Goal: Task Accomplishment & Management: Complete application form

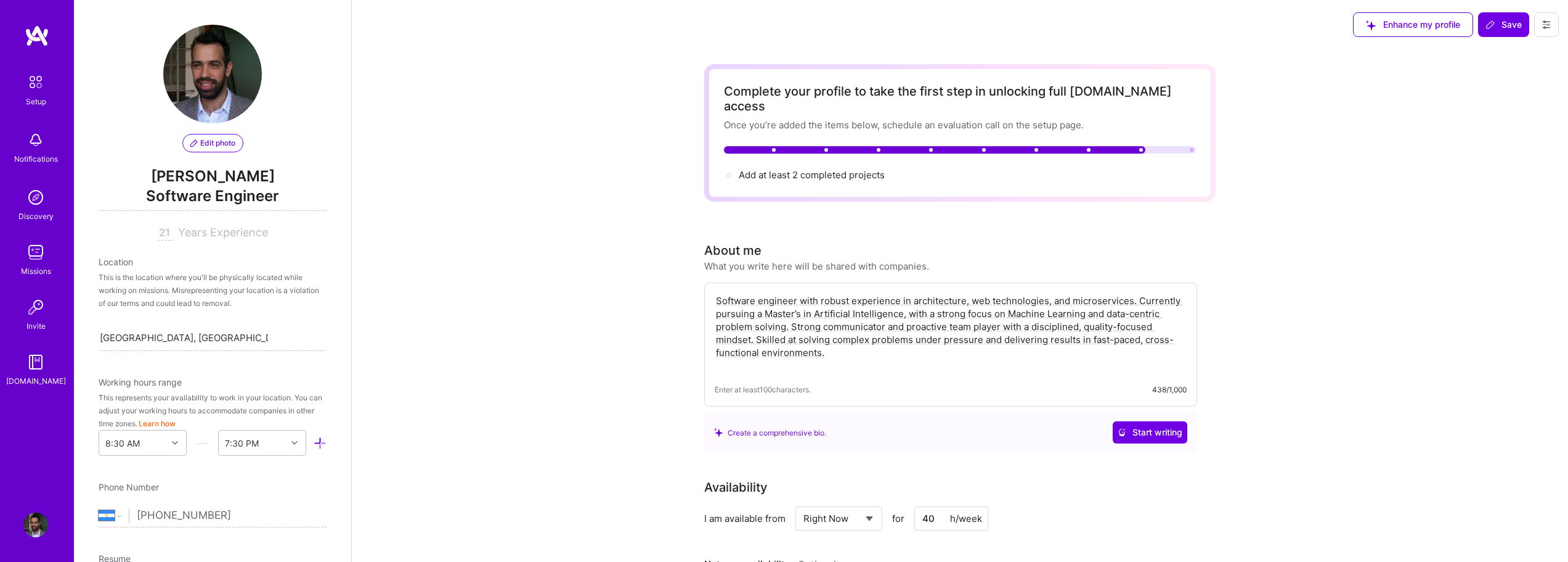
select select "AR"
select select "Right Now"
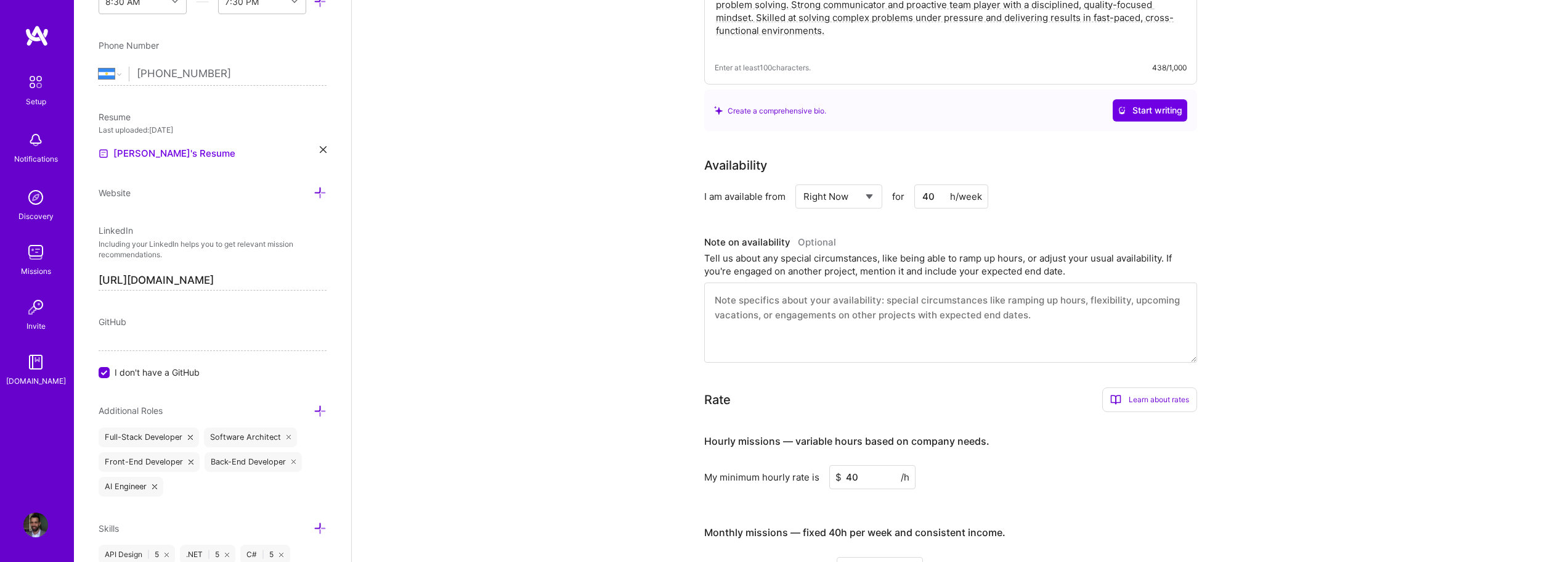
scroll to position [370, 0]
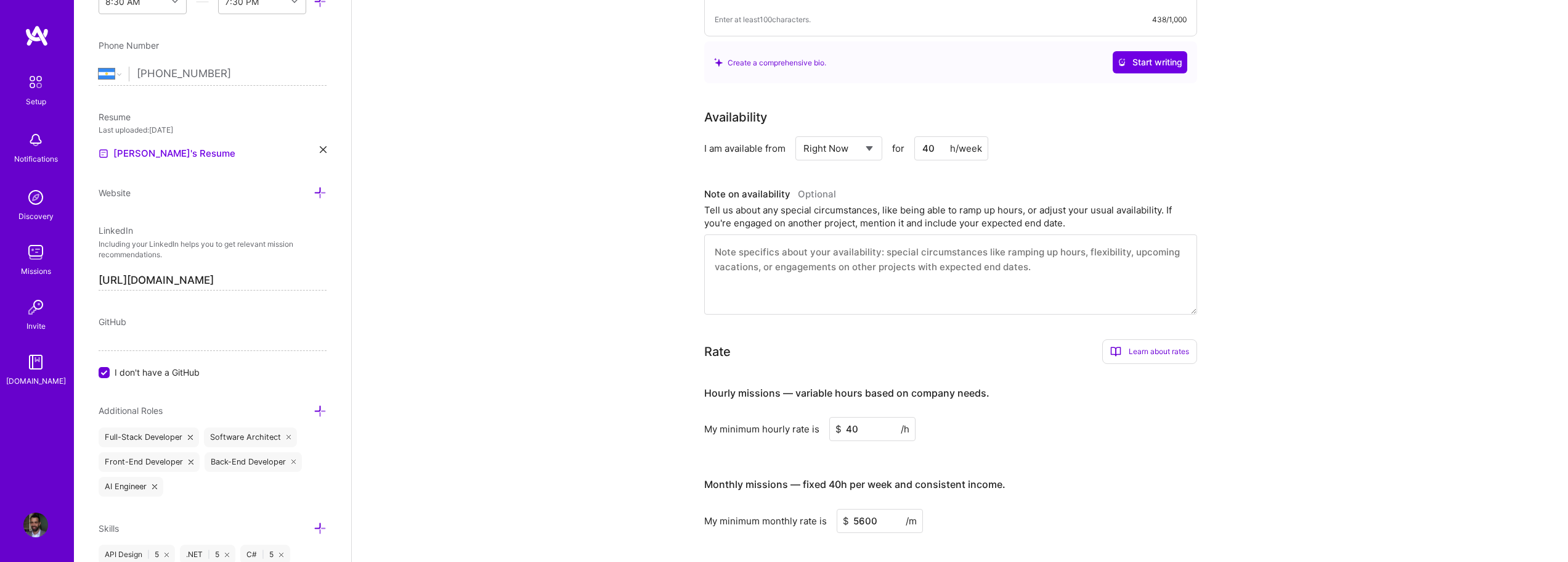
click at [962, 273] on textarea at bounding box center [950, 275] width 493 height 80
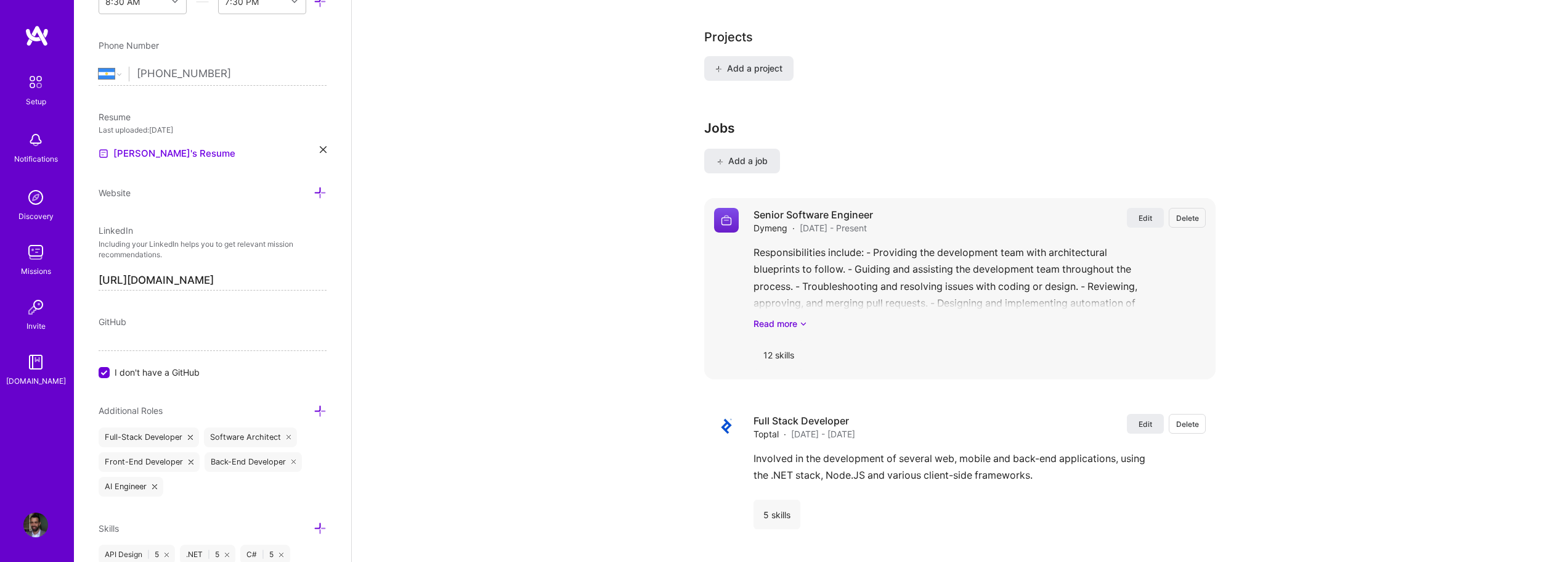
scroll to position [1048, 0]
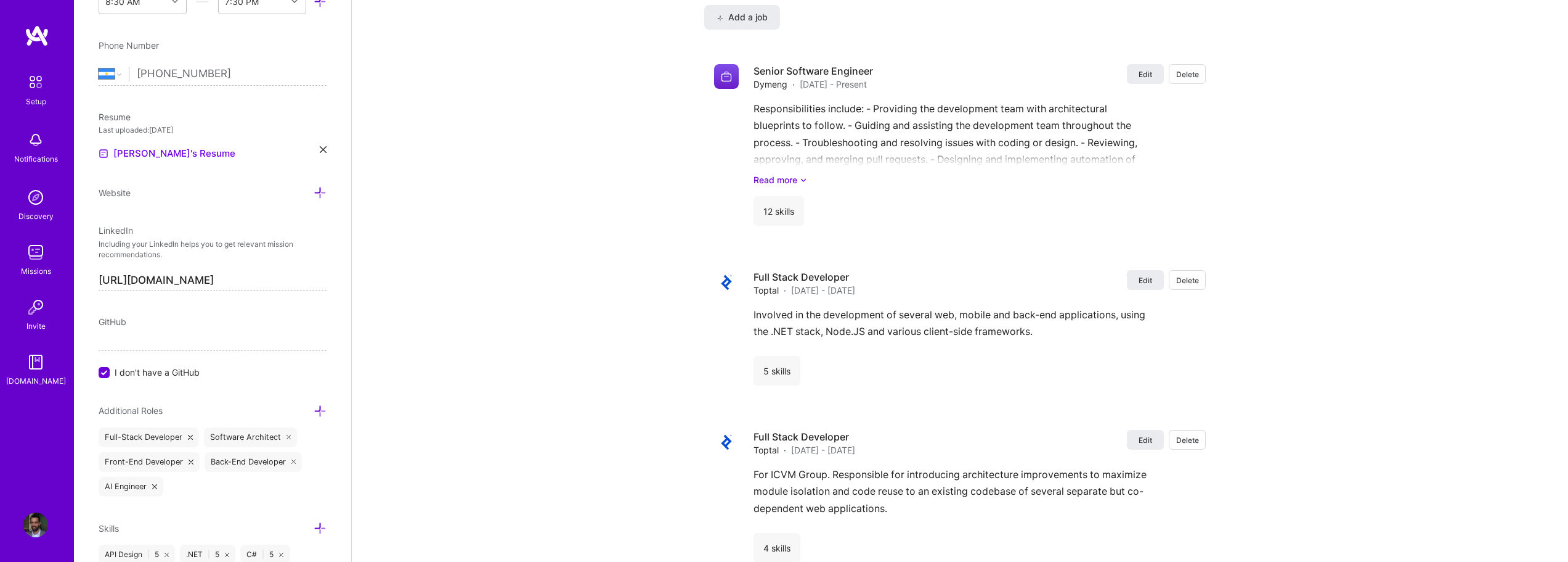
click at [170, 326] on div "GitHub" at bounding box center [212, 322] width 228 height 13
click at [143, 375] on span "I don't have a GitHub" at bounding box center [157, 372] width 85 height 13
click at [111, 375] on input "I don't have a GitHub" at bounding box center [105, 373] width 11 height 11
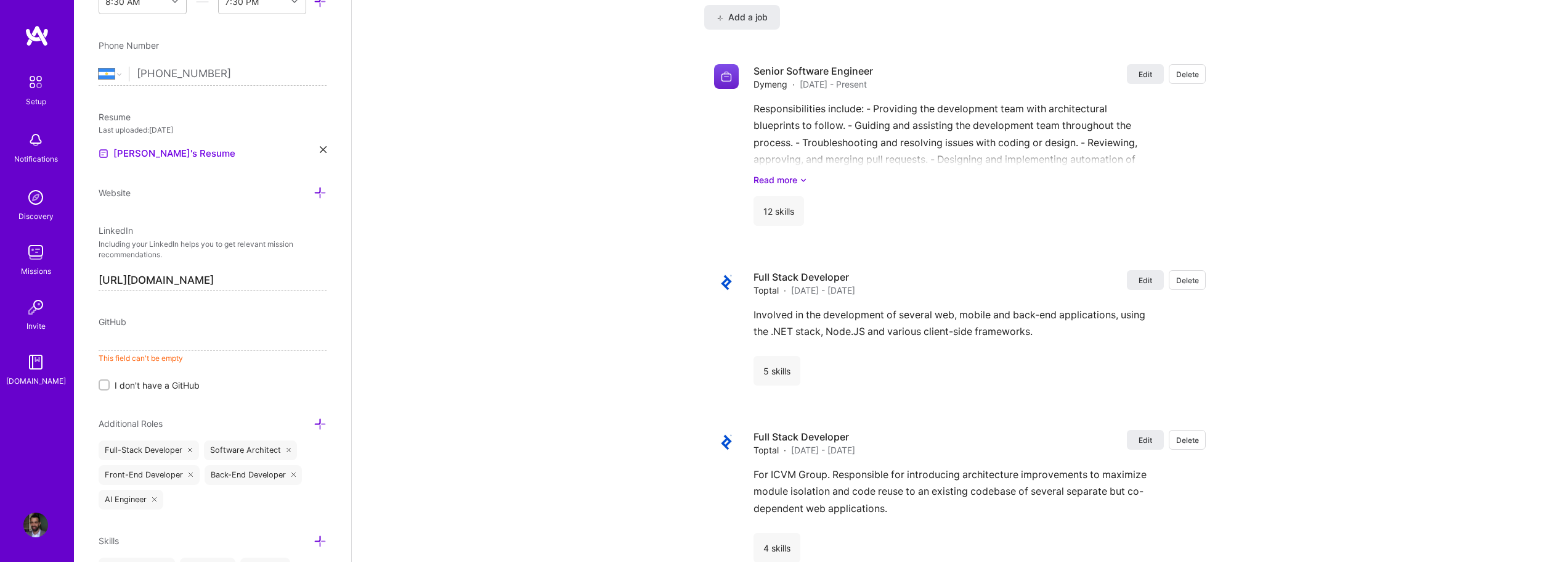
click at [167, 348] on input at bounding box center [212, 341] width 228 height 20
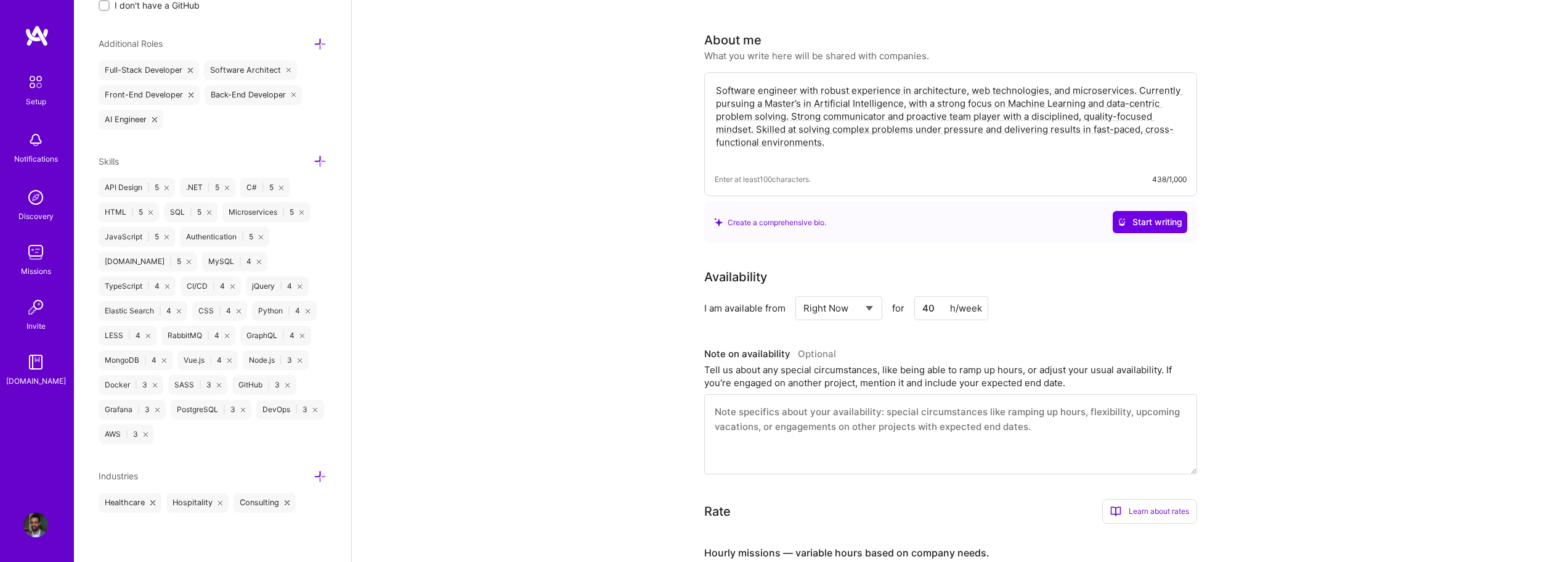
scroll to position [0, 0]
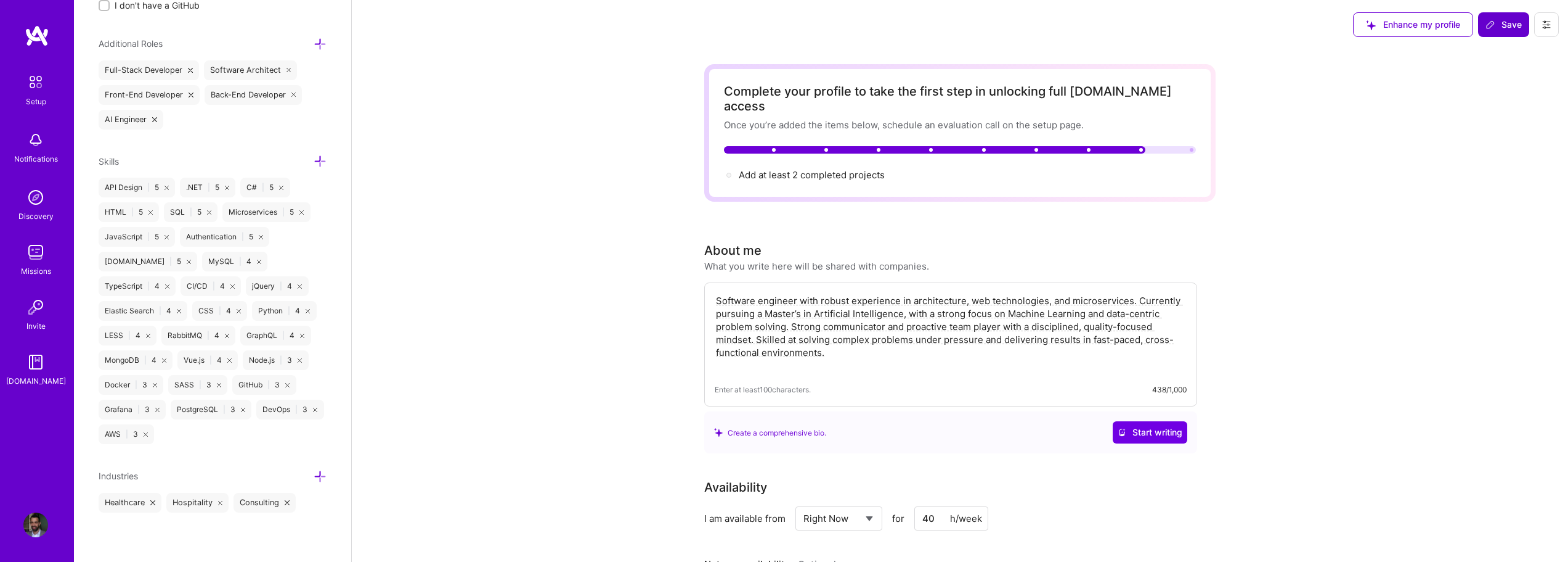
type input "[URL][DOMAIN_NAME]"
click at [1514, 28] on span "Save" at bounding box center [1503, 24] width 36 height 12
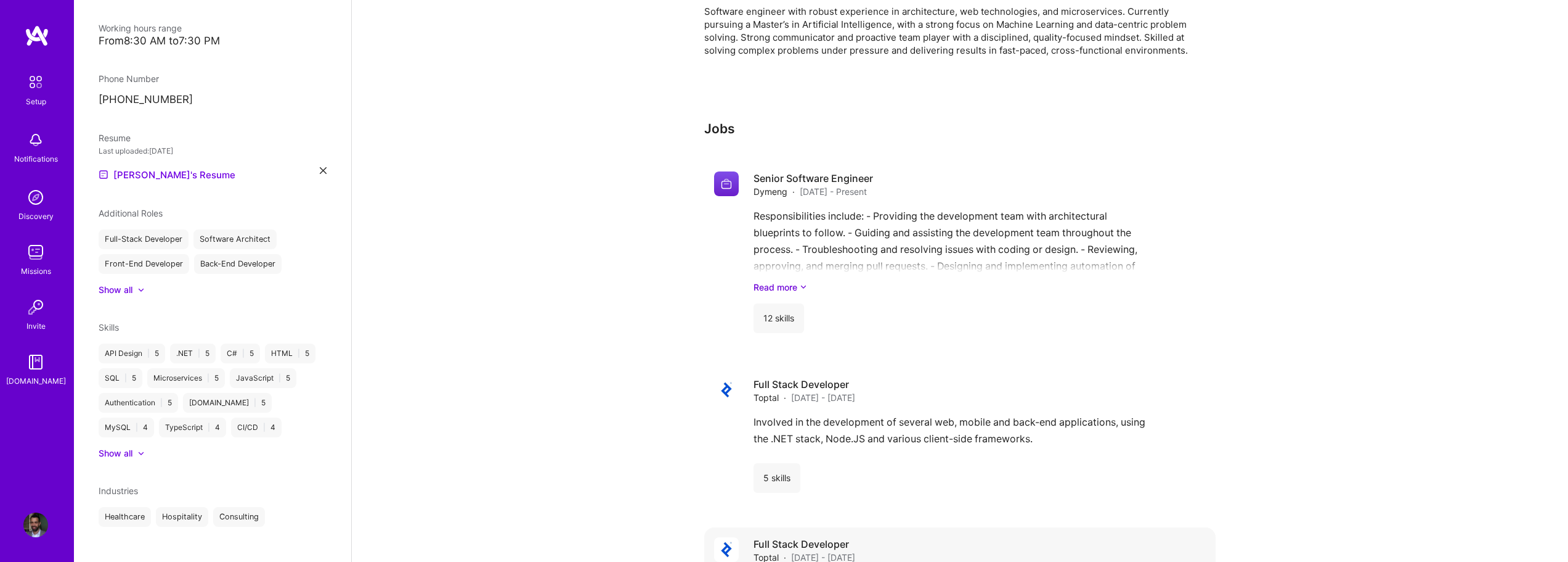
scroll to position [264, 0]
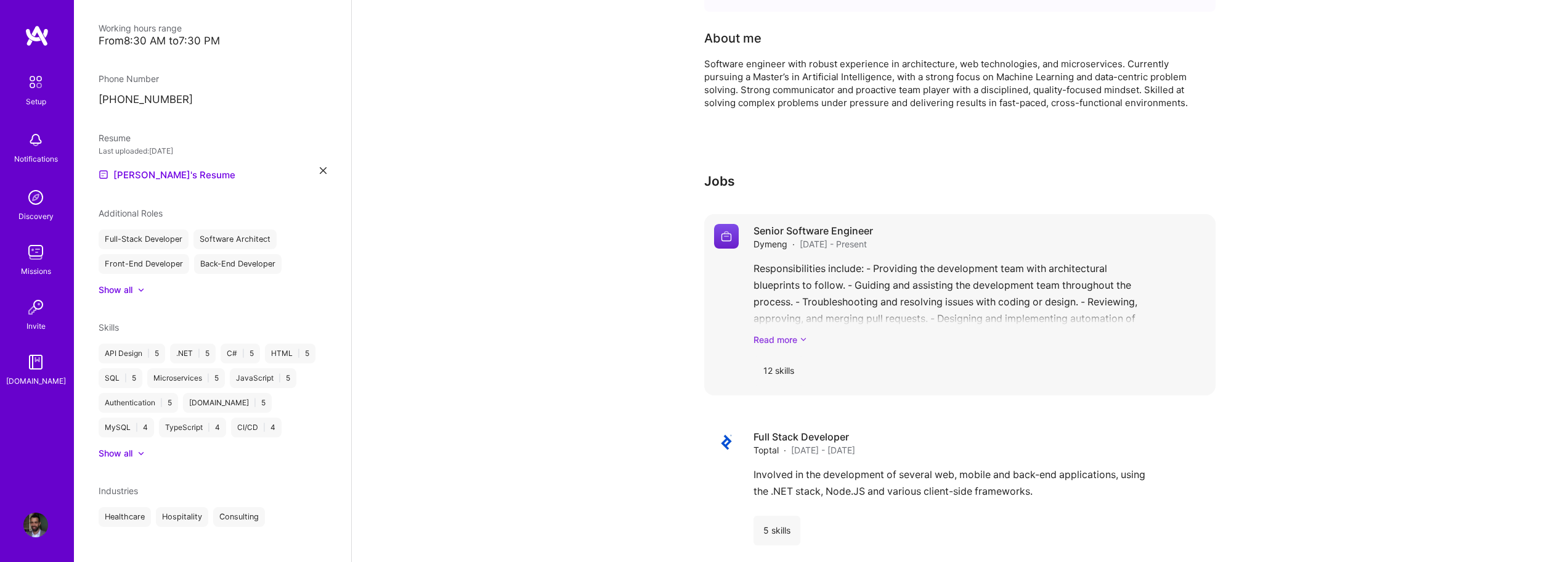
click at [807, 333] on link "Read more" at bounding box center [980, 340] width 453 height 13
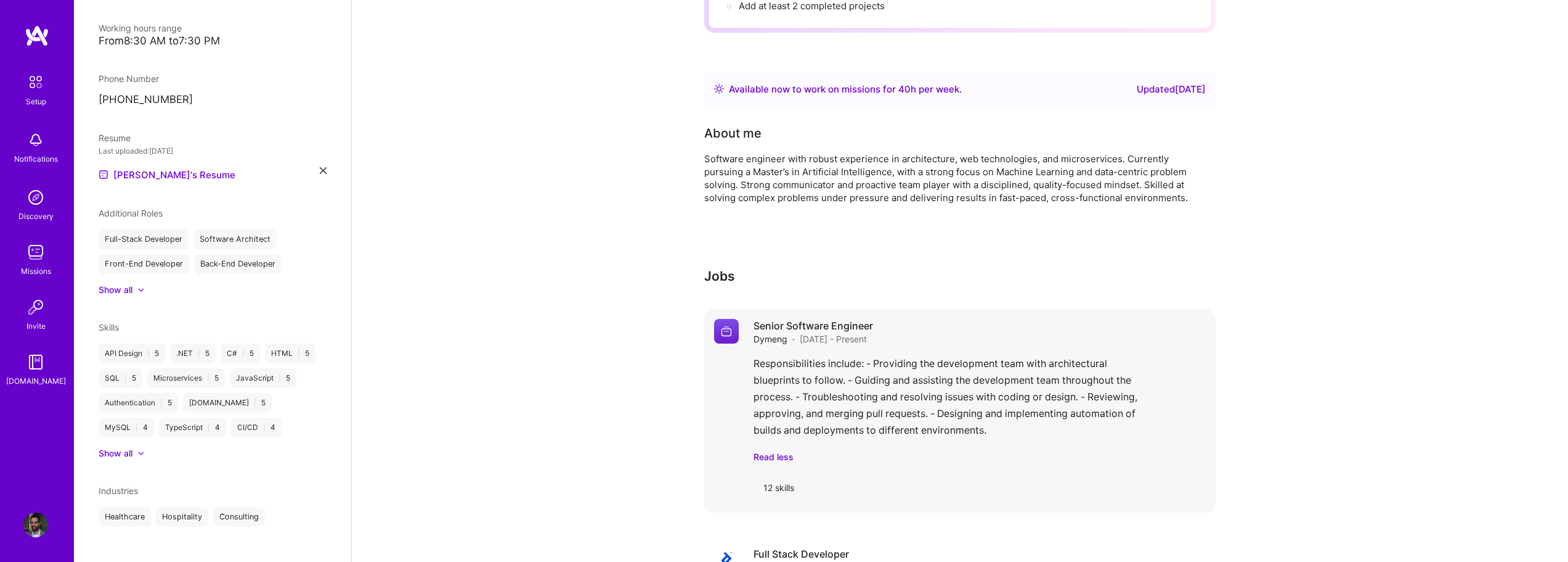
scroll to position [0, 0]
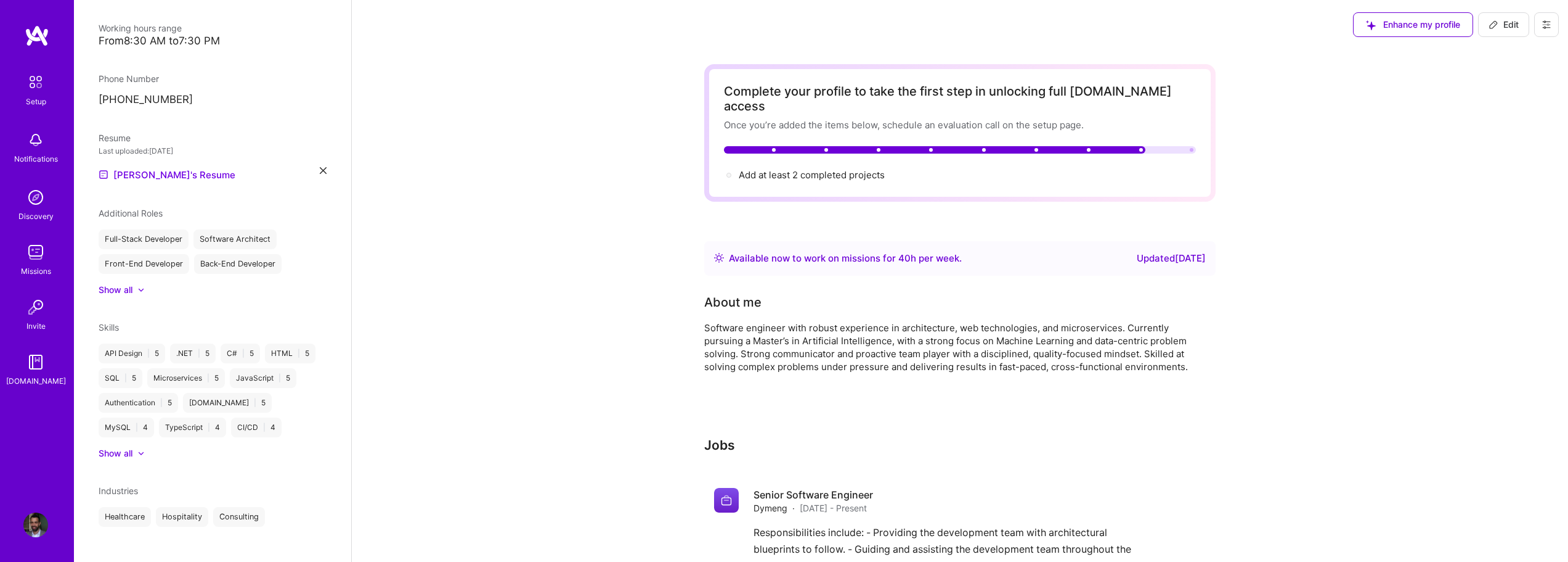
click at [39, 256] on img at bounding box center [35, 252] width 25 height 25
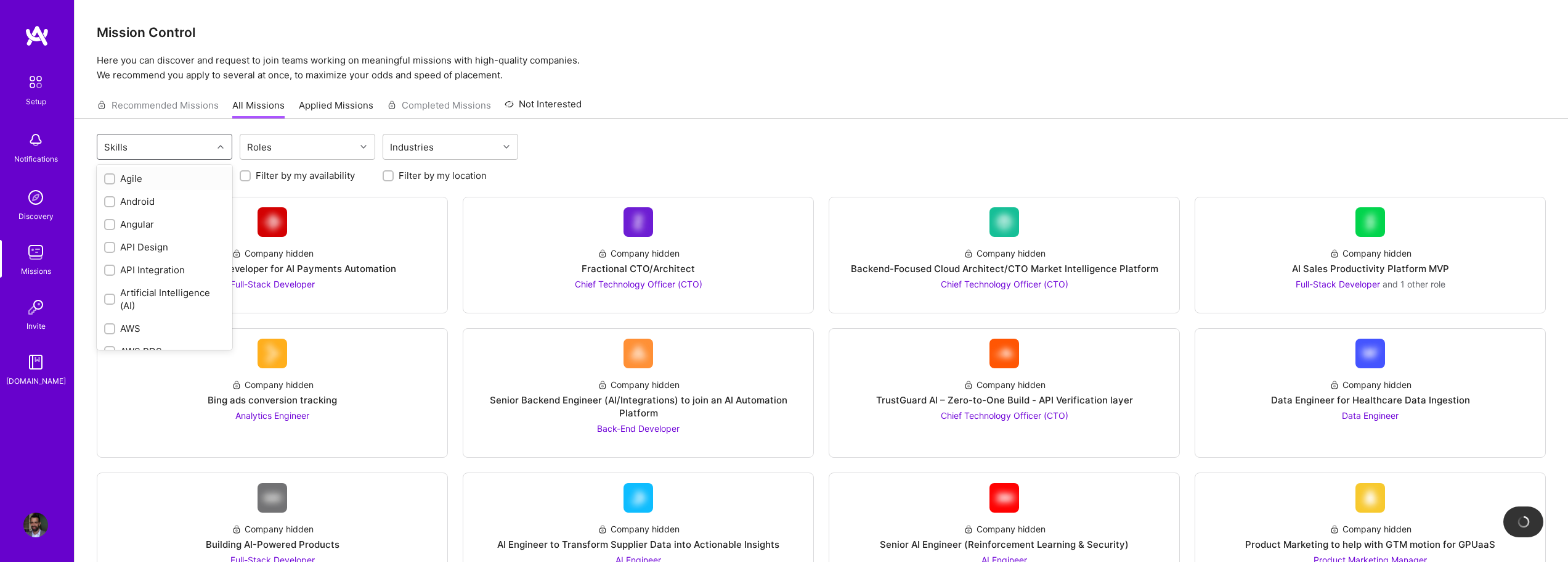
click at [134, 147] on div "Skills" at bounding box center [155, 146] width 115 height 25
click at [108, 237] on input "checkbox" at bounding box center [110, 235] width 9 height 9
checkbox input "true"
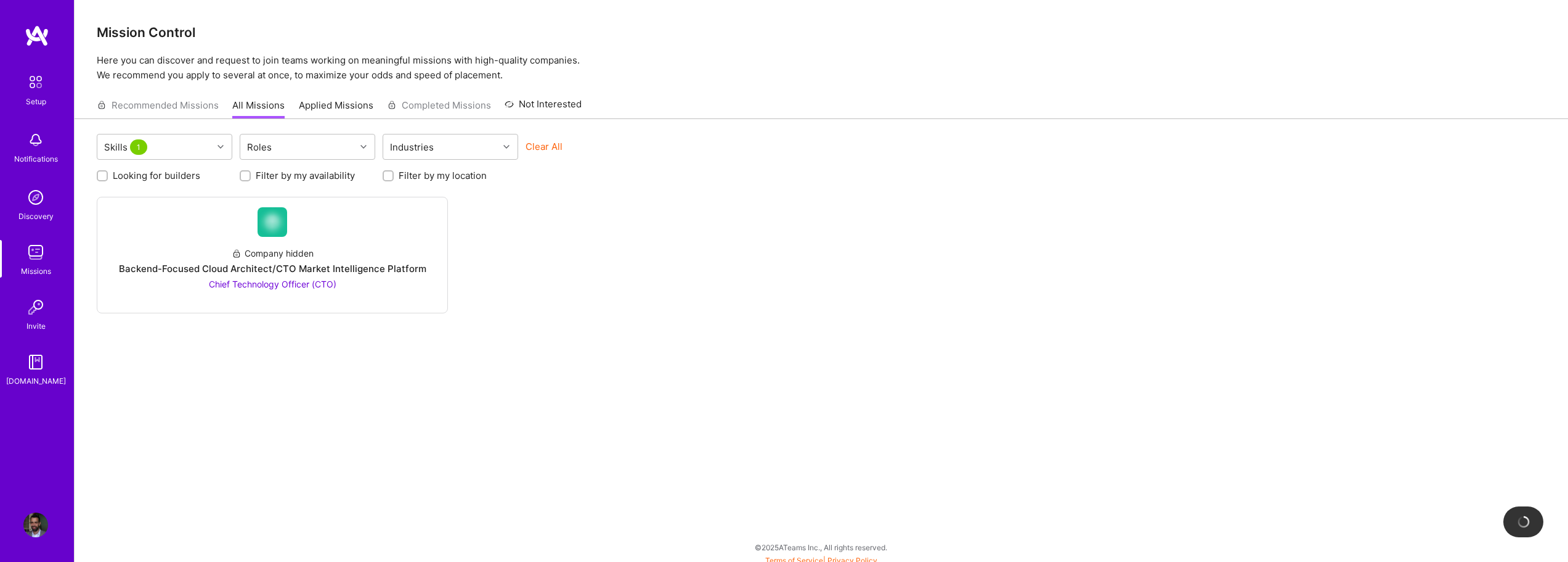
click at [399, 359] on div "Skills 1 Roles Industries Clear All Looking for builders Filter by my availabil…" at bounding box center [821, 343] width 1493 height 449
click at [352, 264] on div "Backend-Focused Cloud Architect/CTO Market Intelligence Platform" at bounding box center [272, 269] width 307 height 13
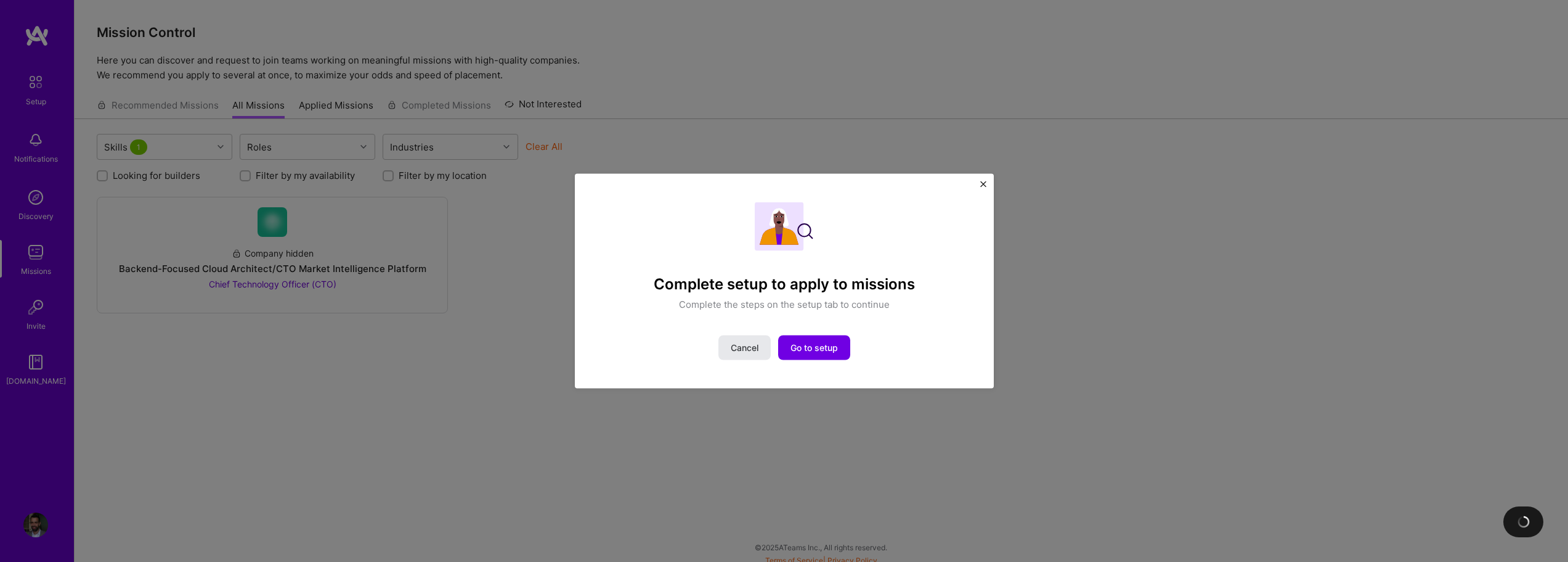
click at [743, 340] on button "Cancel" at bounding box center [744, 348] width 53 height 25
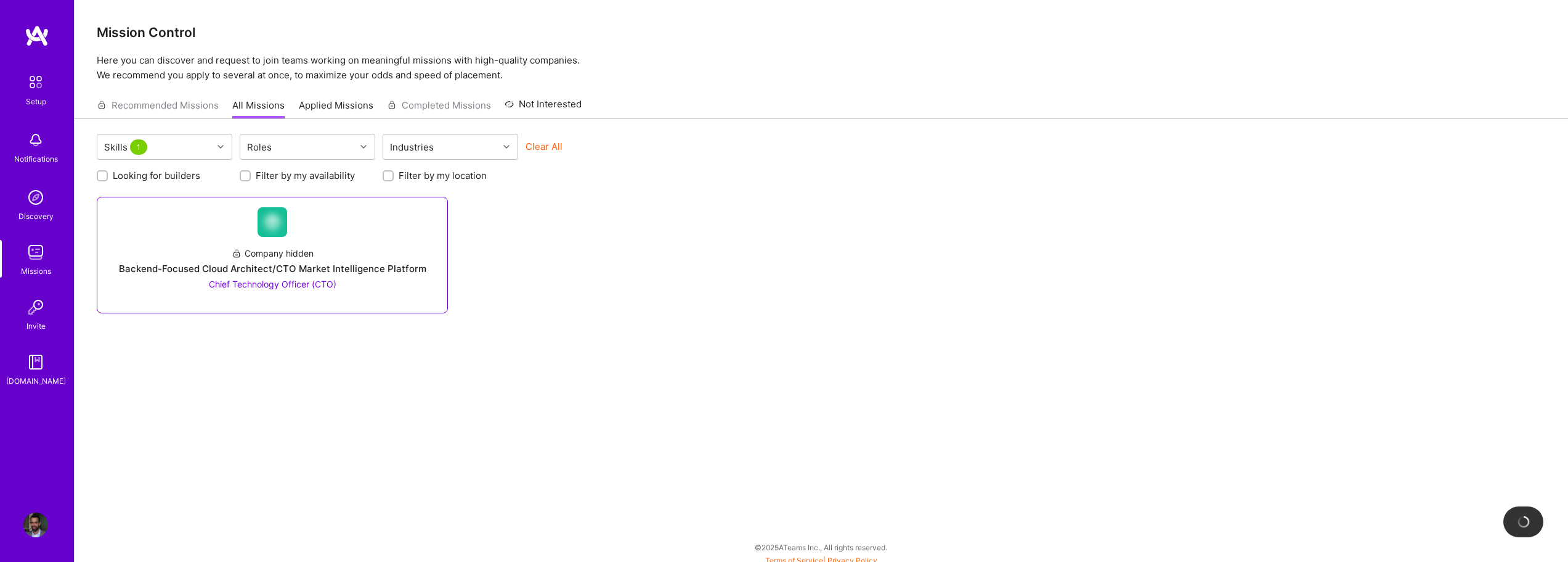
click at [254, 273] on div "Backend-Focused Cloud Architect/CTO Market Intelligence Platform" at bounding box center [272, 269] width 307 height 13
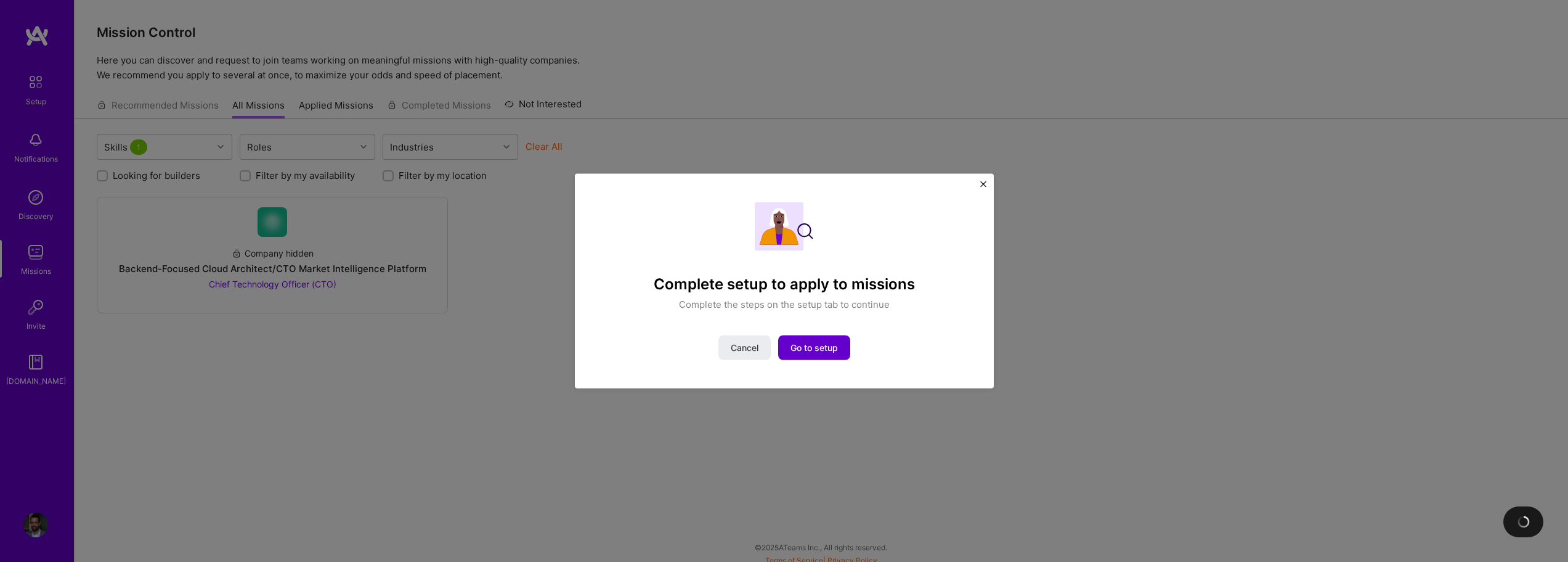
click at [812, 348] on span "Go to setup" at bounding box center [814, 348] width 48 height 12
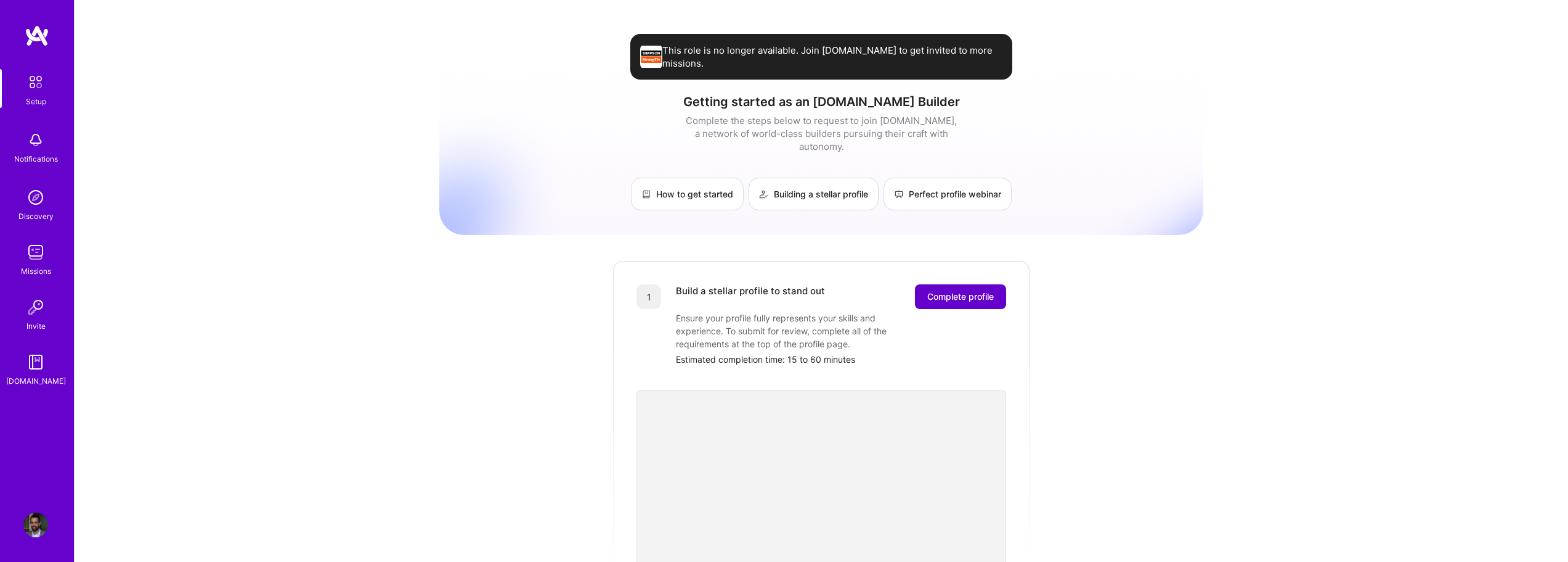
click at [942, 290] on span "Complete profile" at bounding box center [961, 296] width 67 height 12
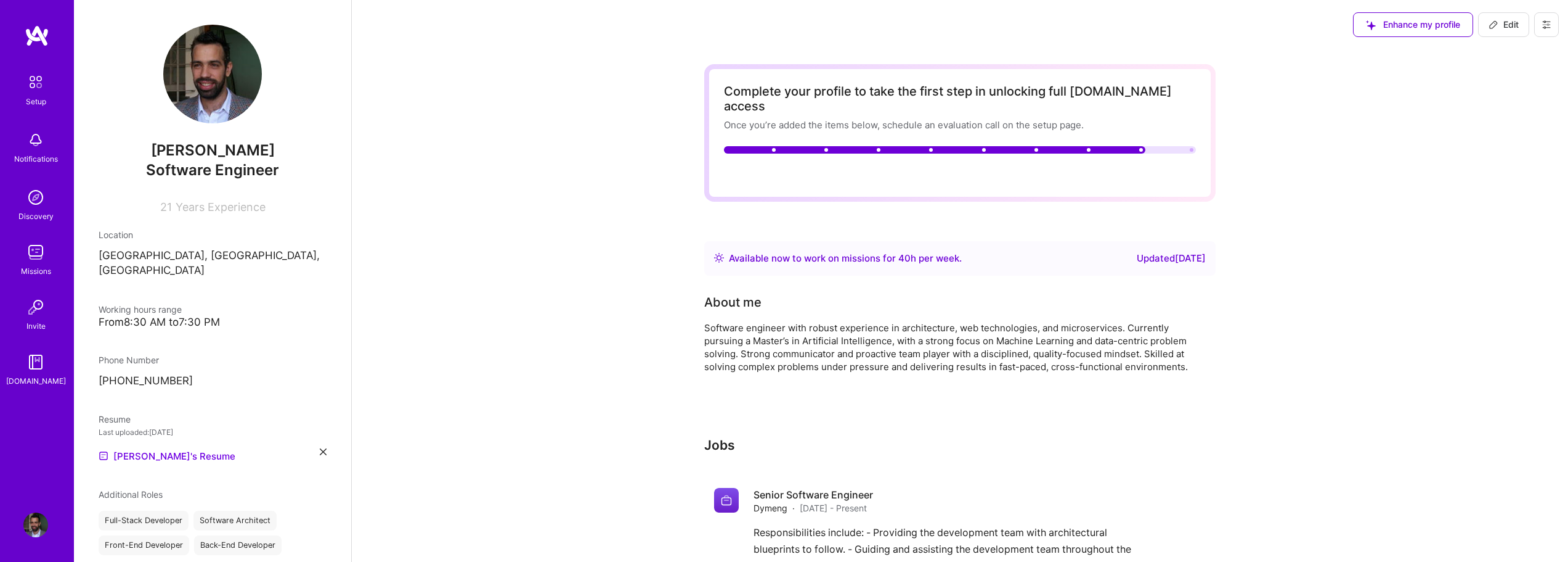
click at [797, 169] on span "Add at least 2 completed projects →" at bounding box center [817, 174] width 157 height 11
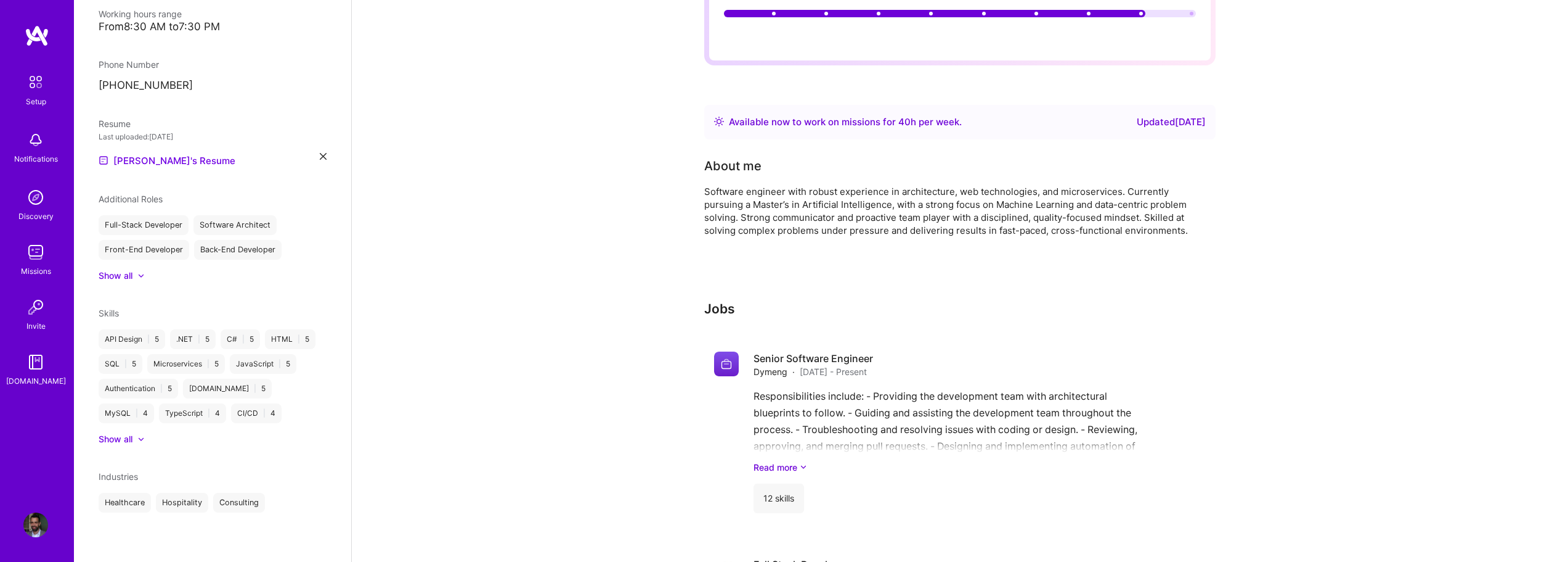
select select "AR"
select select "Right Now"
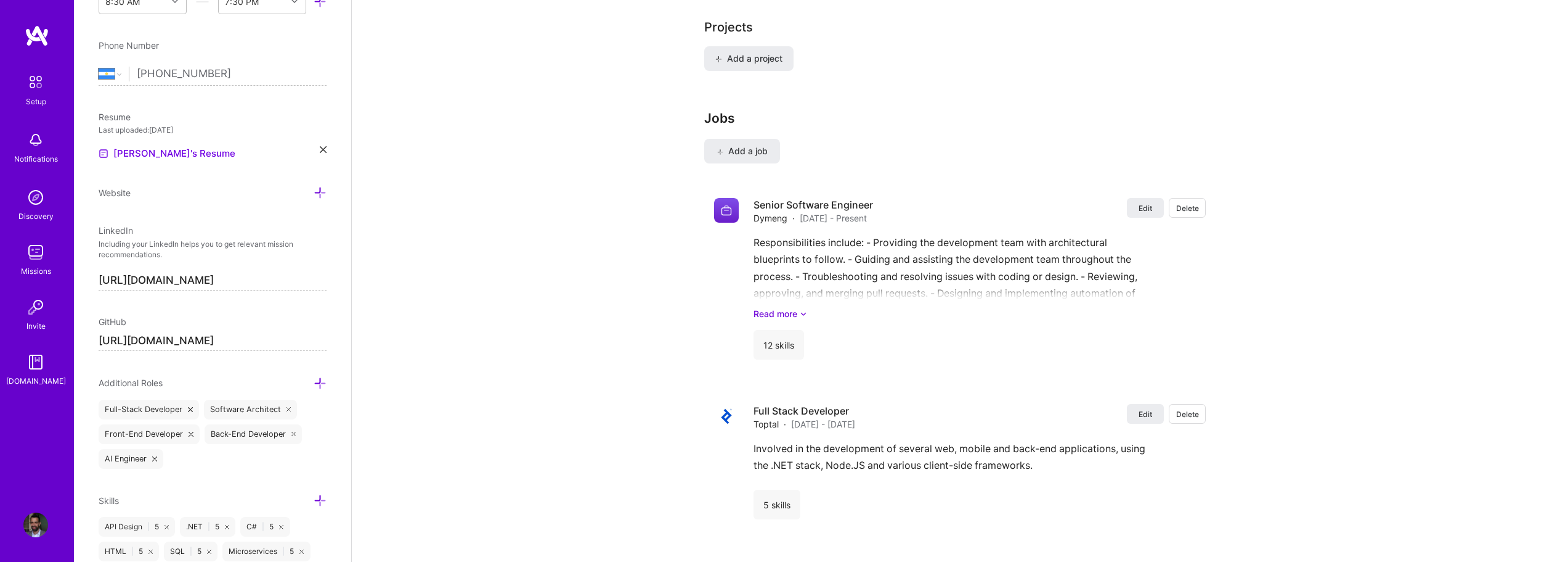
scroll to position [917, 0]
click at [774, 50] on span "Add a project" at bounding box center [749, 56] width 67 height 12
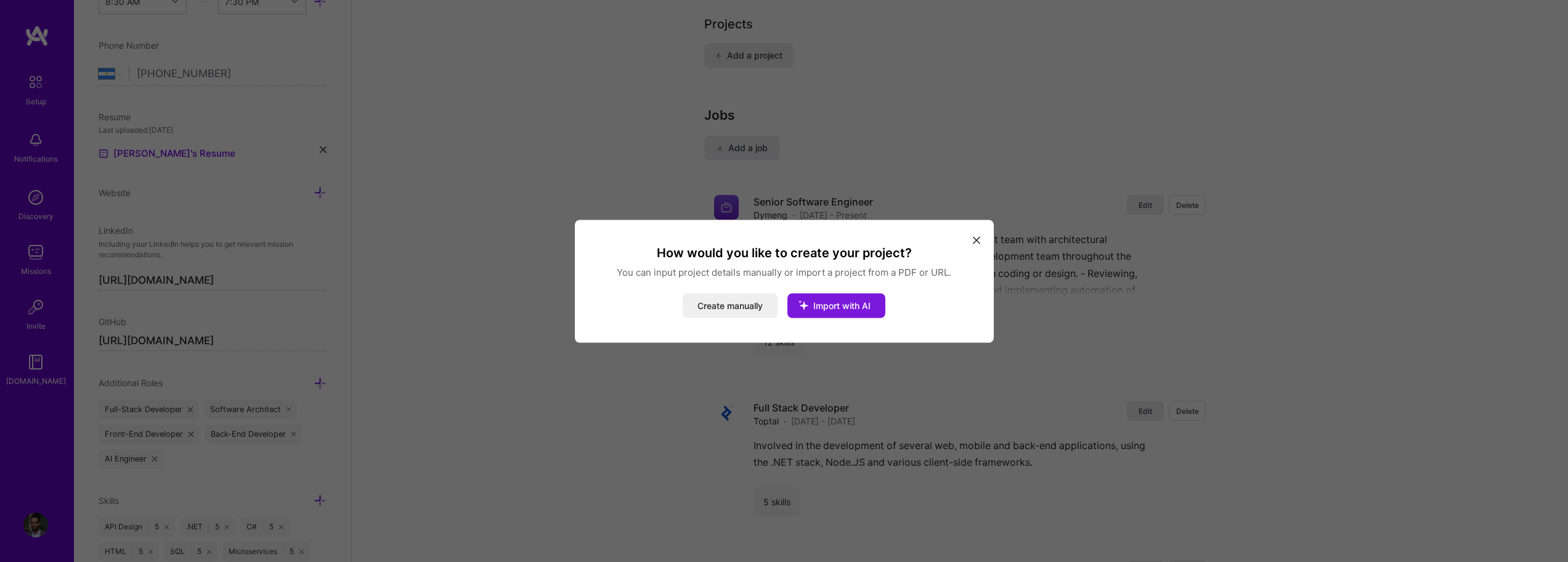
click at [850, 303] on span "Import with AI" at bounding box center [842, 304] width 57 height 11
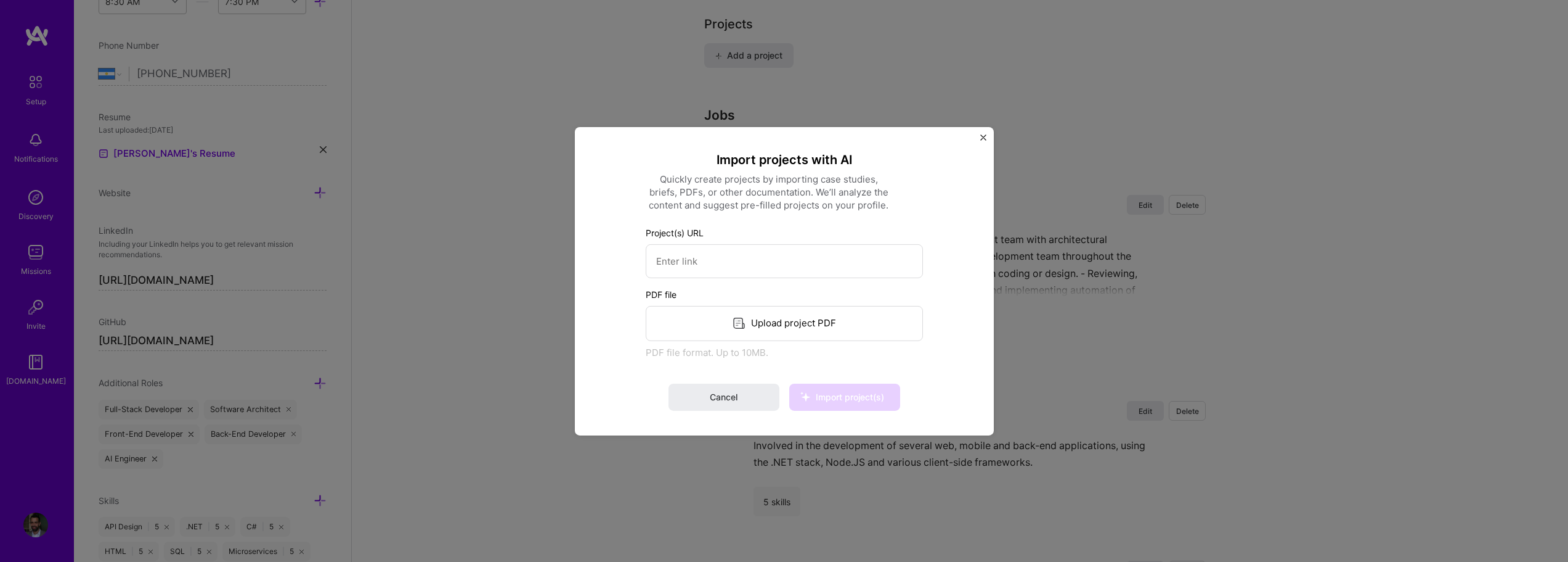
click at [985, 134] on img "Close" at bounding box center [983, 137] width 6 height 6
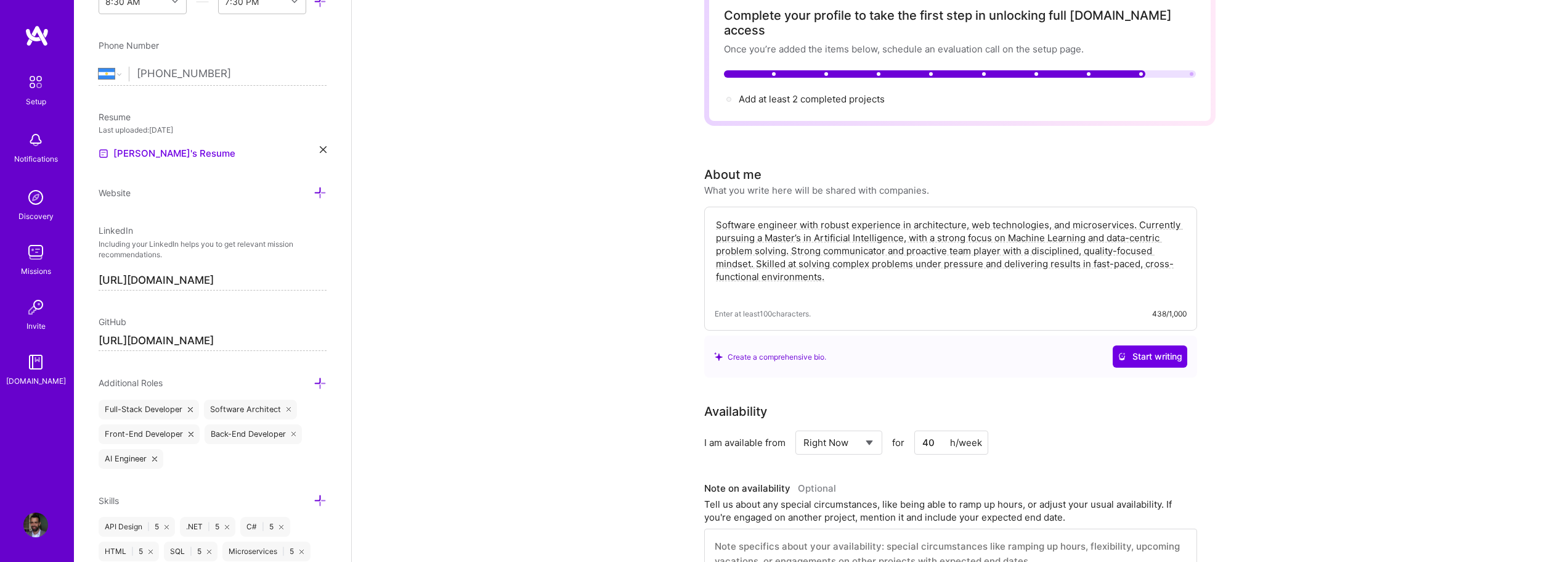
scroll to position [0, 0]
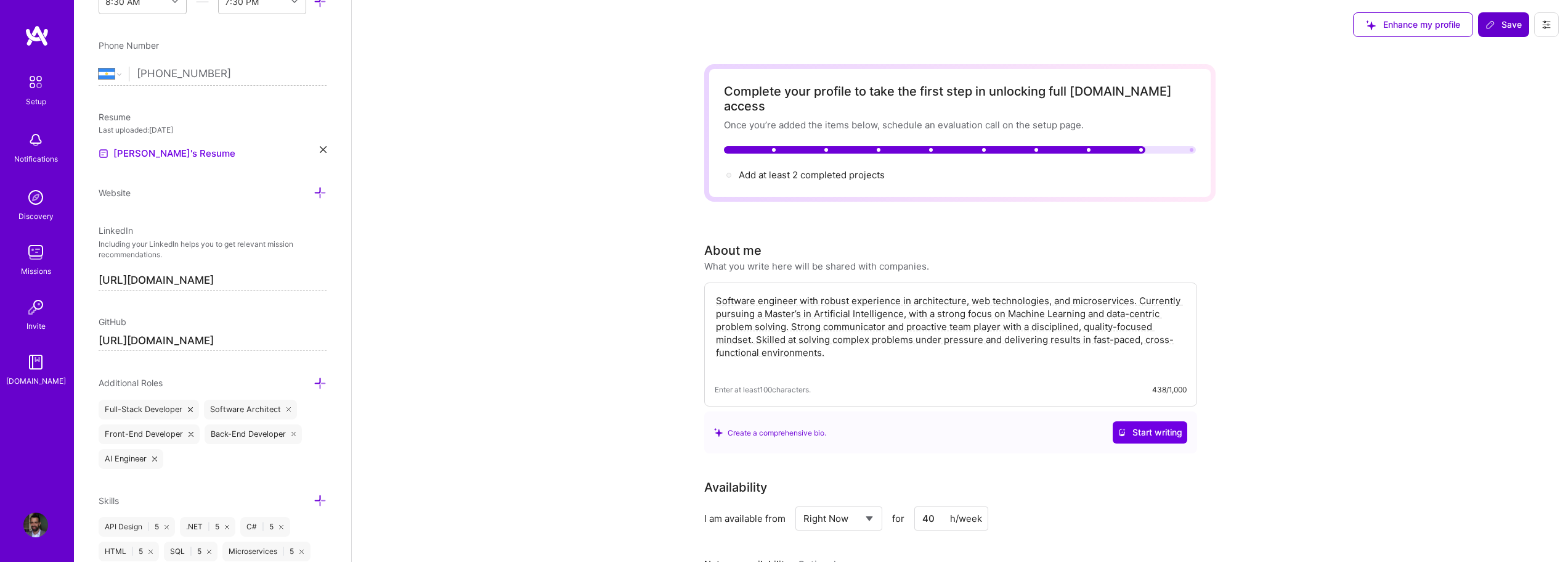
click at [1521, 34] on button "Save" at bounding box center [1503, 25] width 51 height 25
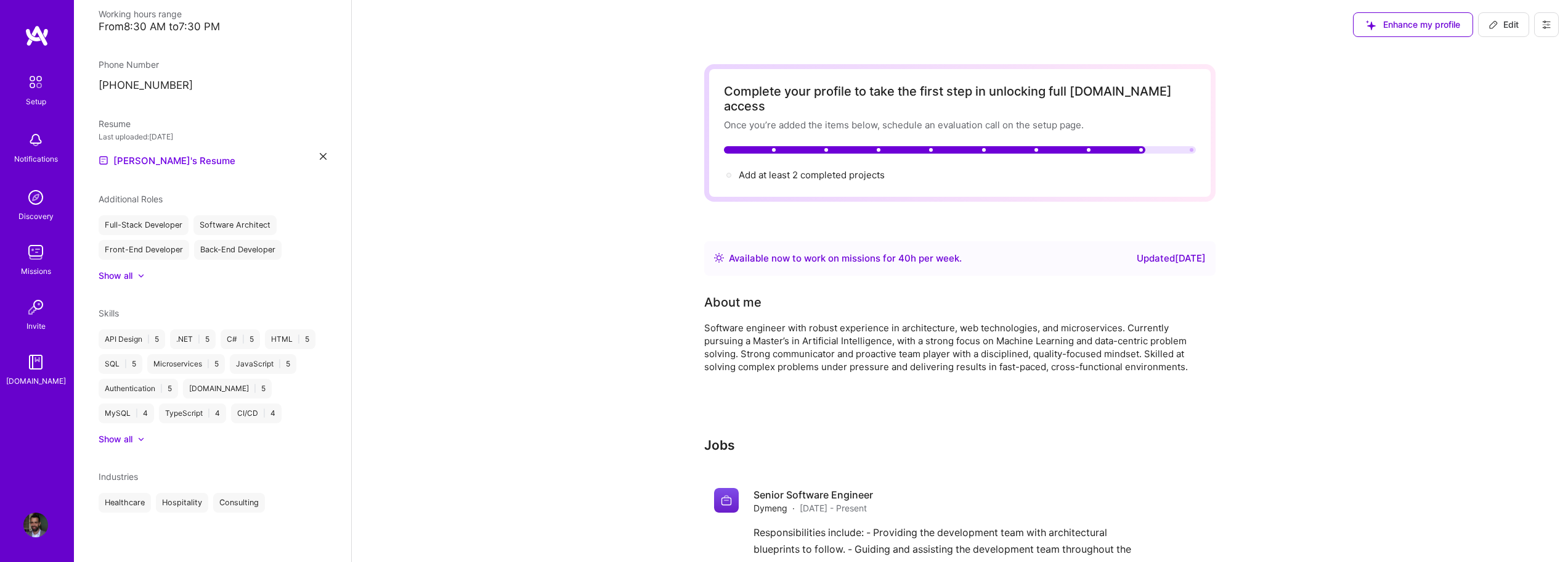
scroll to position [281, 0]
